Goal: Transaction & Acquisition: Purchase product/service

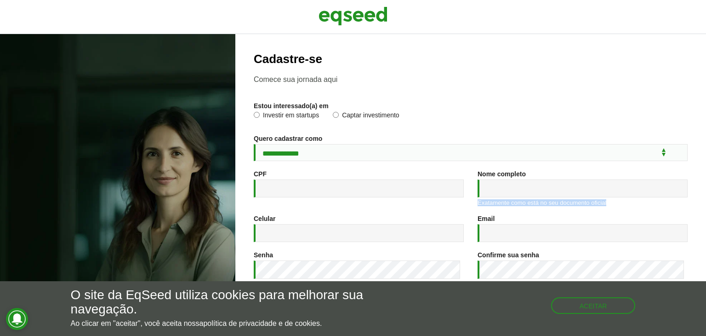
drag, startPoint x: 698, startPoint y: 165, endPoint x: 618, endPoint y: 287, distance: 145.9
click at [692, 225] on div "**********" at bounding box center [470, 185] width 471 height 302
click at [589, 309] on button "Aceitar" at bounding box center [594, 304] width 83 height 15
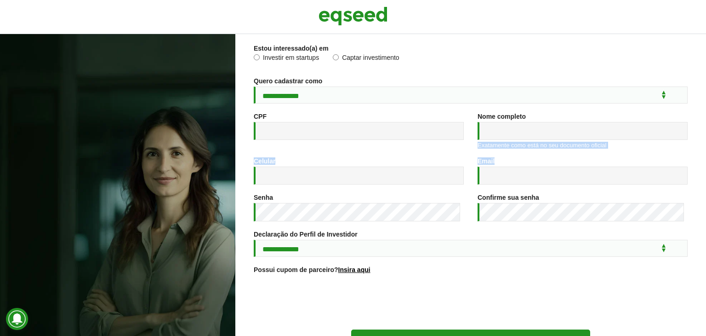
scroll to position [137, 0]
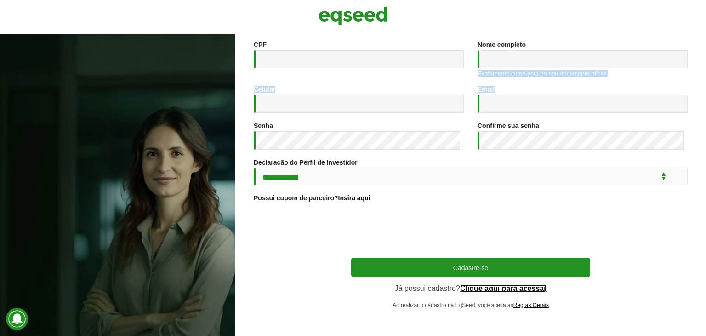
click at [522, 288] on link "Clique aqui para acessar" at bounding box center [503, 288] width 87 height 7
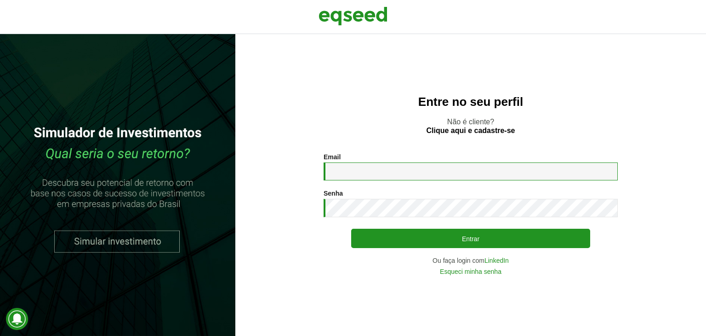
click at [346, 167] on input "Email *" at bounding box center [471, 171] width 294 height 18
type input "**********"
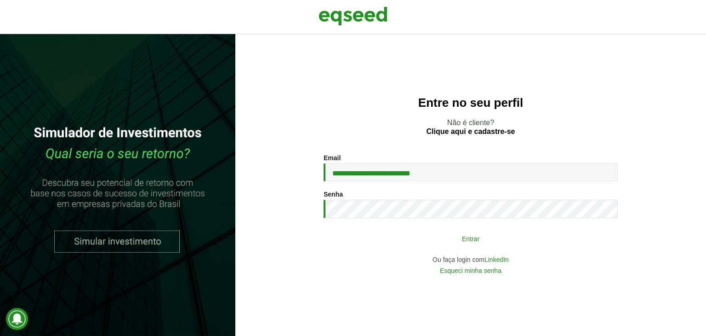
click at [400, 244] on button "Entrar" at bounding box center [470, 237] width 239 height 17
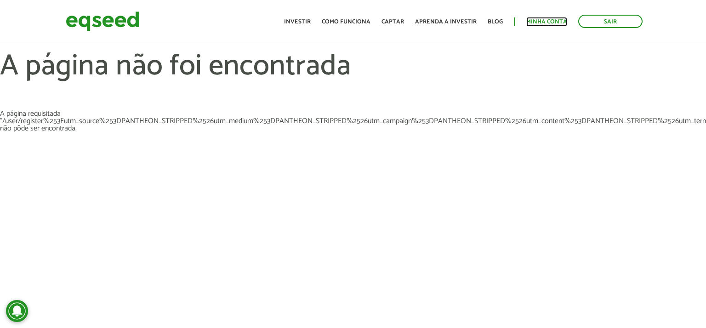
click at [550, 22] on link "Minha conta" at bounding box center [546, 22] width 41 height 6
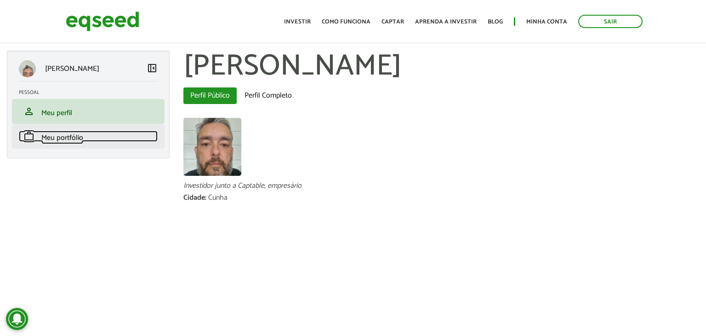
click at [85, 137] on link "work Meu portfólio" at bounding box center [88, 136] width 139 height 11
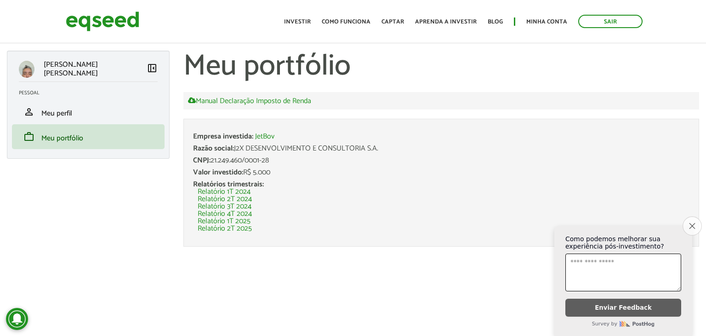
click at [690, 223] on icon "Close survey" at bounding box center [692, 226] width 6 height 6
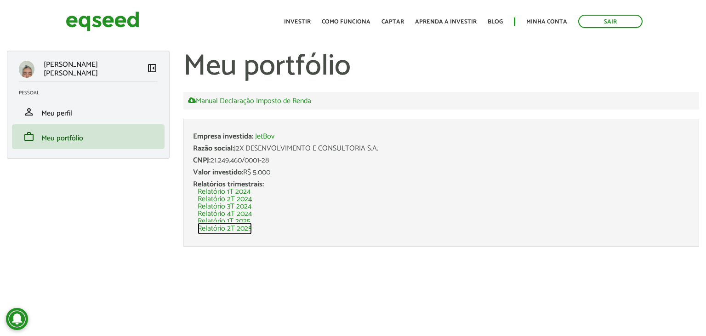
click at [240, 228] on link "Relatório 2T 2025" at bounding box center [225, 228] width 54 height 7
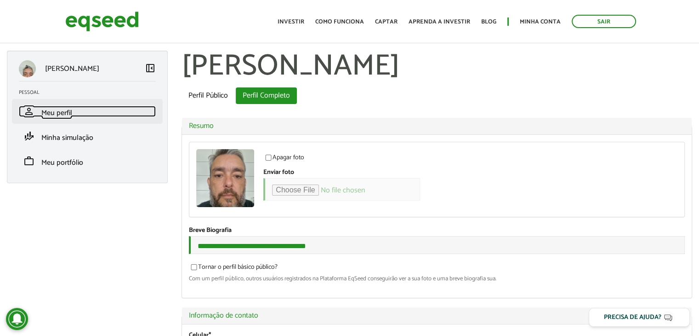
click at [58, 109] on span "Meu perfil" at bounding box center [56, 113] width 31 height 12
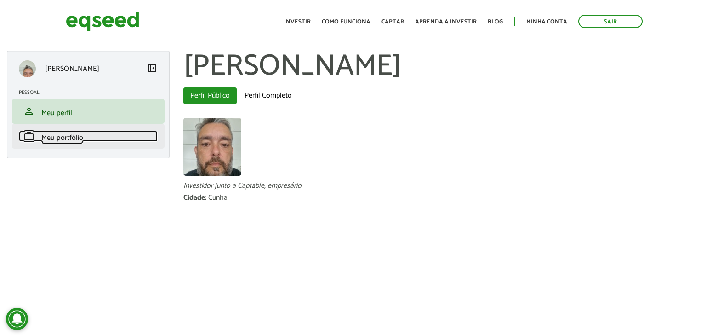
click at [61, 140] on span "Meu portfólio" at bounding box center [62, 138] width 42 height 12
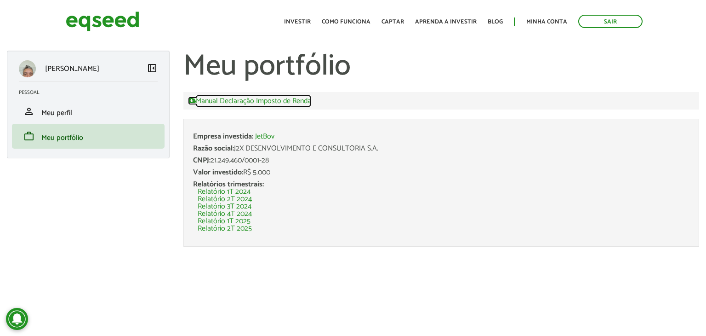
click at [257, 100] on link "Manual Declaração Imposto de Renda" at bounding box center [249, 101] width 123 height 8
click at [532, 47] on article "Fausto Ricardo da Silva Oliveira left_panel_close Pessoal person Meu perfil fin…" at bounding box center [353, 147] width 706 height 276
click at [538, 22] on link "Minha conta" at bounding box center [546, 22] width 41 height 6
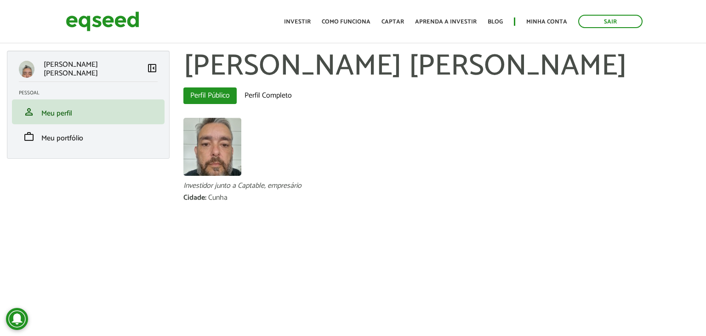
click at [150, 69] on span "left_panel_close" at bounding box center [152, 68] width 11 height 11
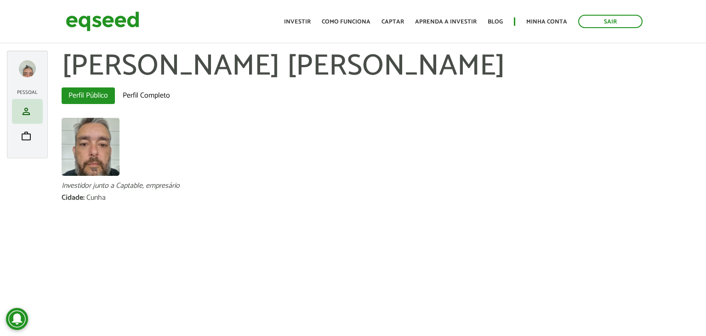
click at [28, 74] on div at bounding box center [27, 68] width 17 height 17
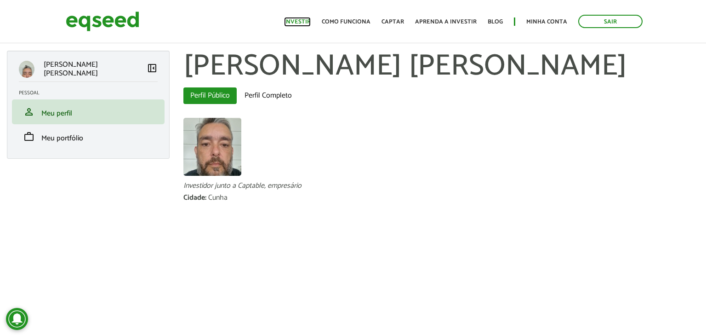
click at [306, 24] on link "Investir" at bounding box center [297, 22] width 27 height 6
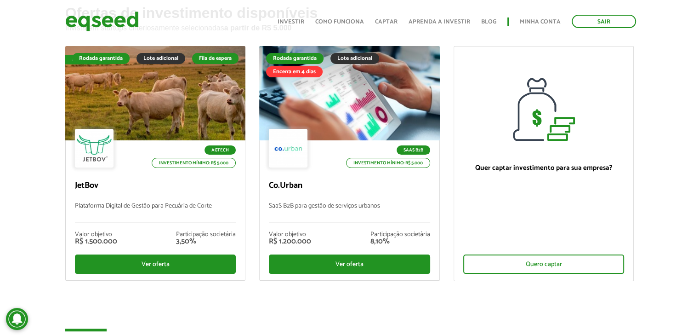
scroll to position [63, 0]
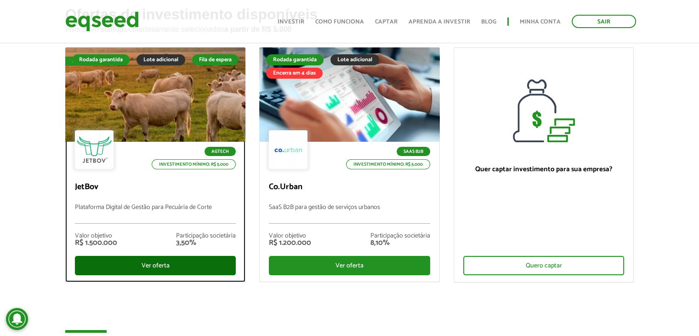
click at [175, 264] on div "Ver oferta" at bounding box center [155, 265] width 161 height 19
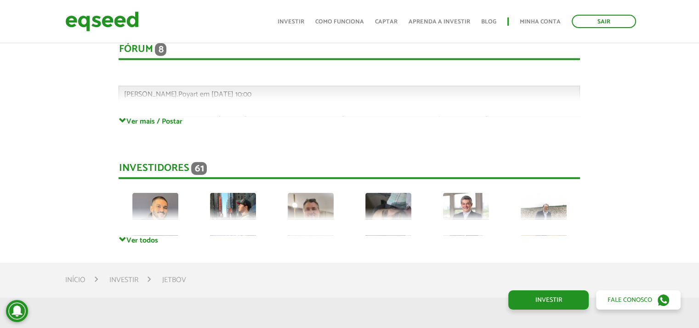
scroll to position [2470, 0]
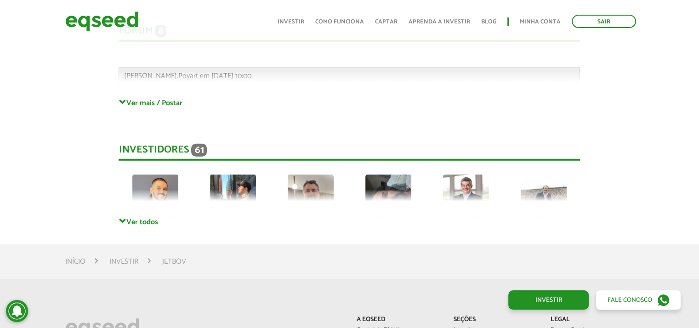
drag, startPoint x: 701, startPoint y: 131, endPoint x: 706, endPoint y: 280, distance: 149.1
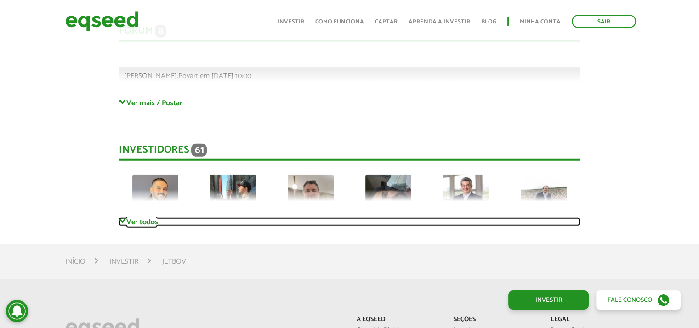
click at [143, 222] on link "Ver todos" at bounding box center [350, 221] width 462 height 9
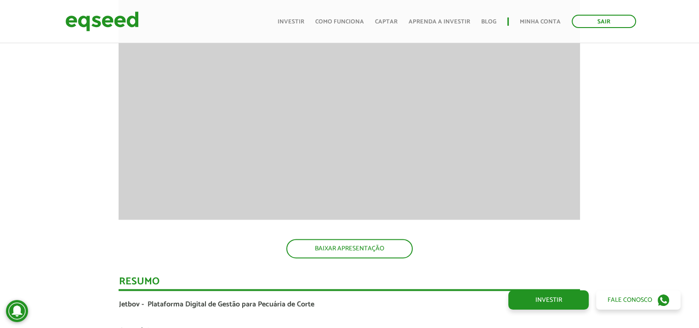
scroll to position [0, 0]
